Goal: Check status: Check status

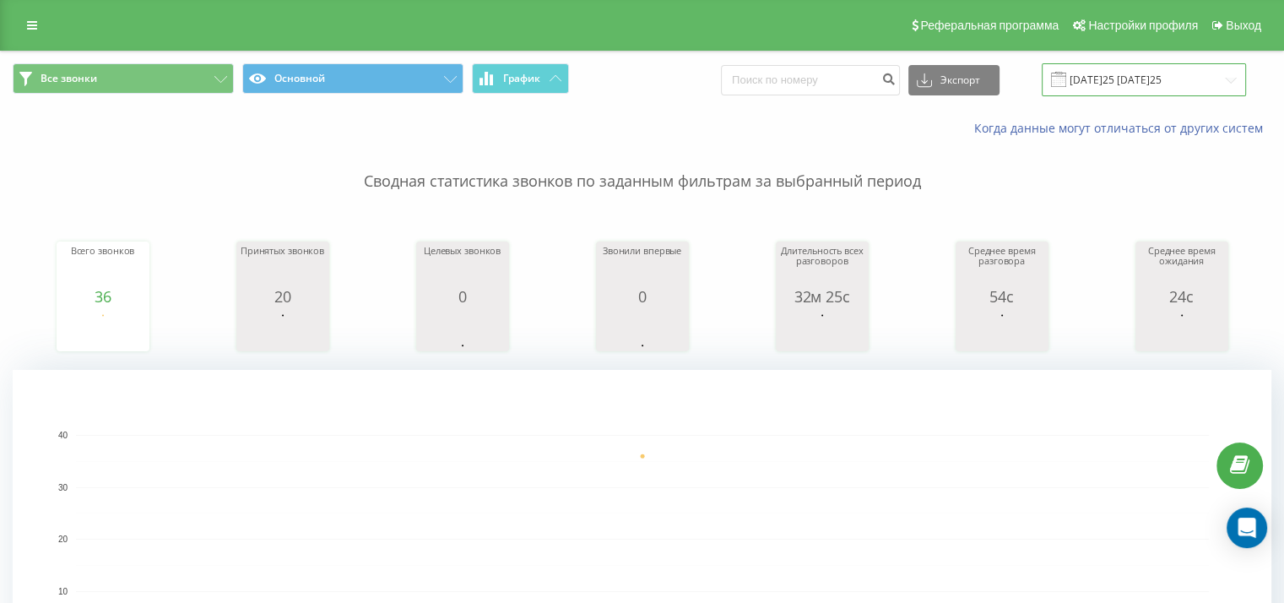
click at [1087, 81] on input "16.09.2025 - 16.09.2025" at bounding box center [1144, 79] width 204 height 33
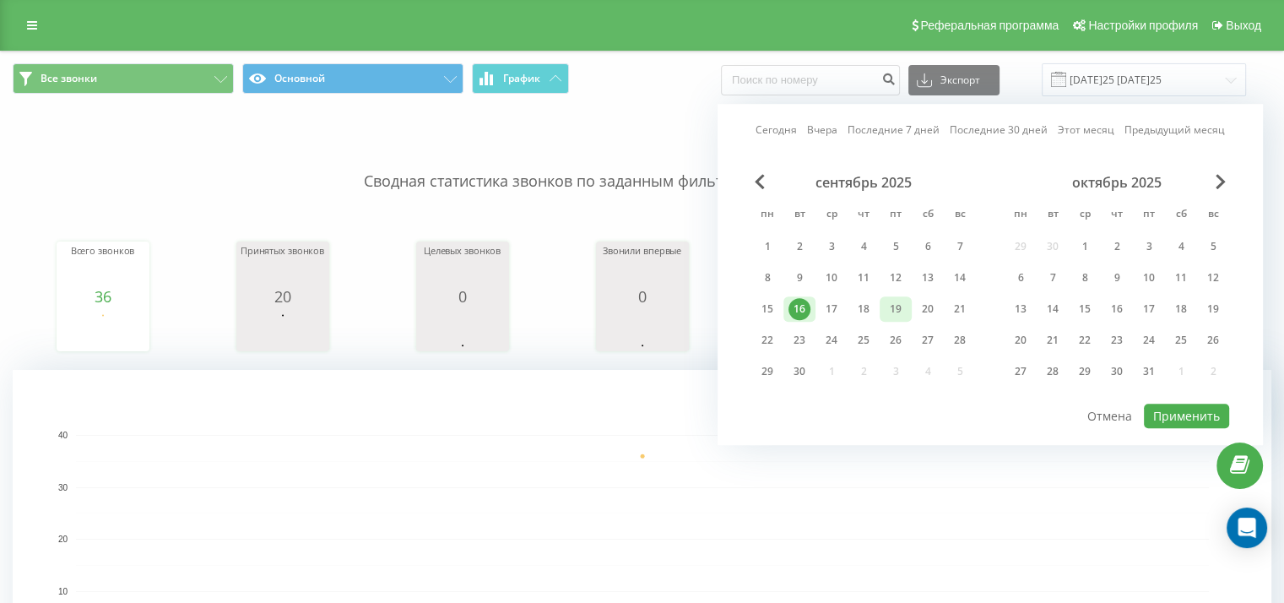
click at [895, 307] on div "19" at bounding box center [896, 309] width 22 height 22
click at [1178, 404] on button "Применить" at bounding box center [1186, 416] width 85 height 24
type input "[DATE]5 - [DATE]5"
